Goal: Find specific page/section: Find specific page/section

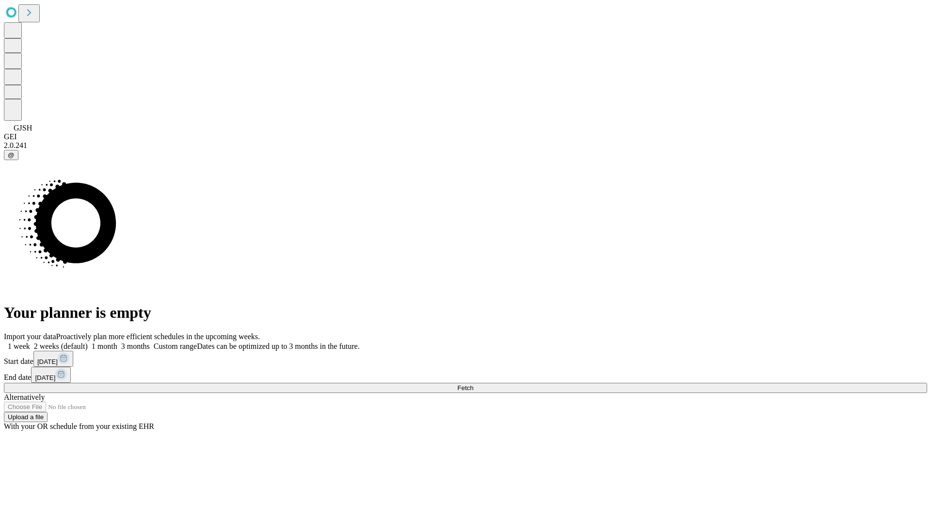
click at [473, 384] on span "Fetch" at bounding box center [465, 387] width 16 height 7
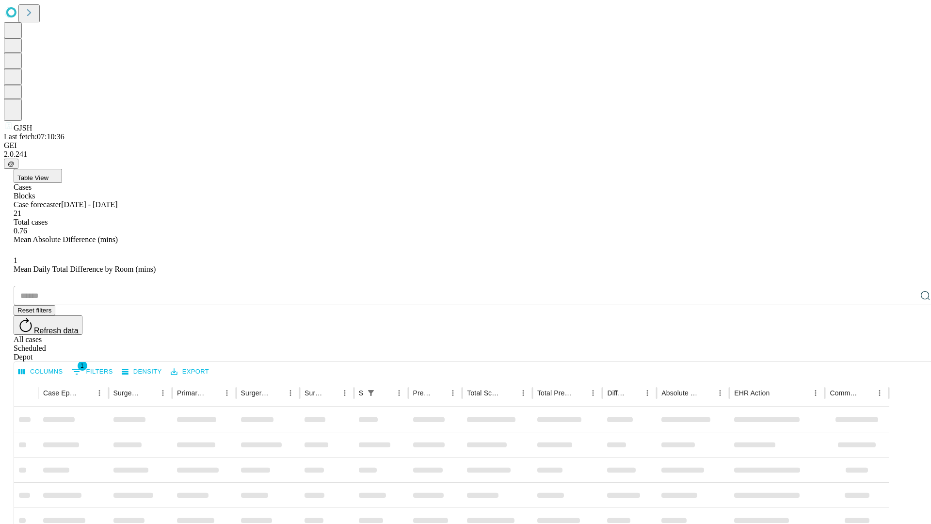
click at [48, 174] on span "Table View" at bounding box center [32, 177] width 31 height 7
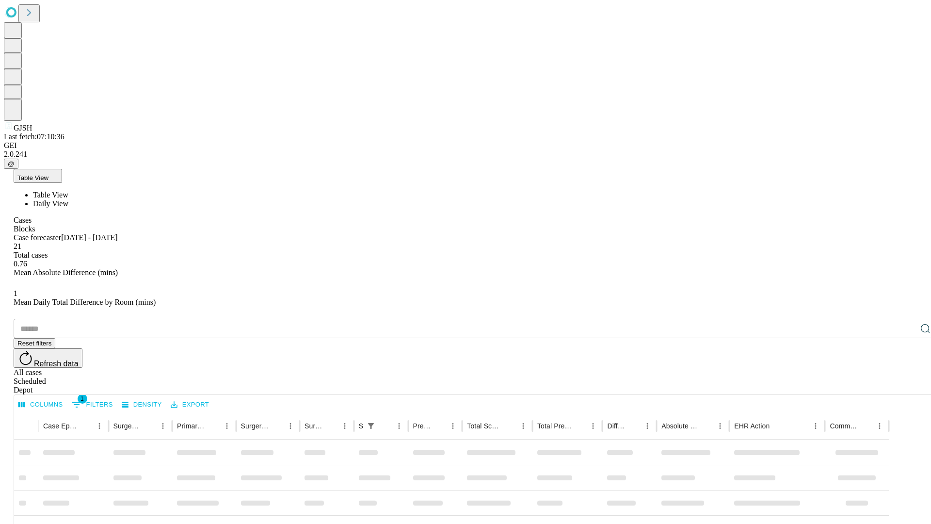
click at [68, 199] on span "Daily View" at bounding box center [50, 203] width 35 height 8
